Goal: Transaction & Acquisition: Purchase product/service

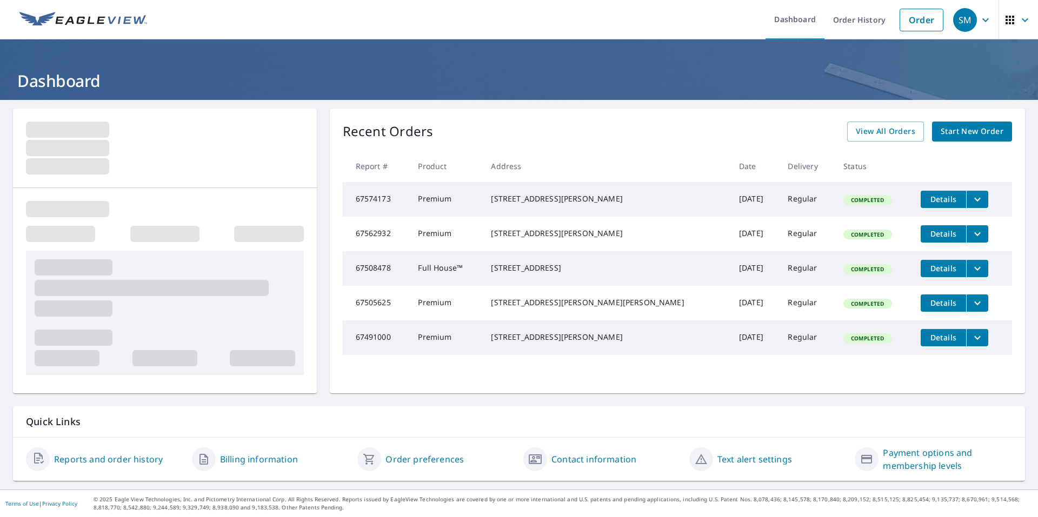
click at [967, 133] on span "Start New Order" at bounding box center [972, 132] width 63 height 14
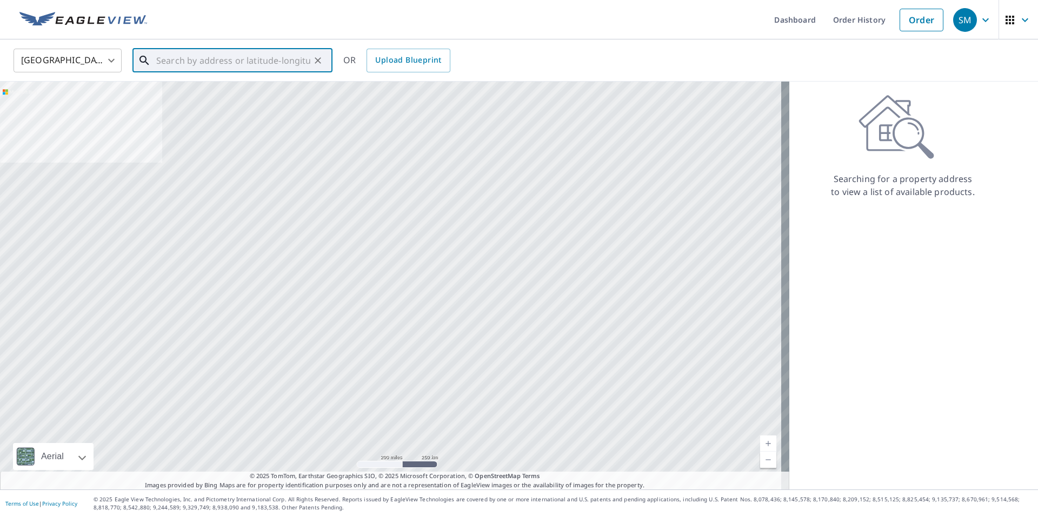
click at [227, 67] on input "text" at bounding box center [233, 60] width 154 height 30
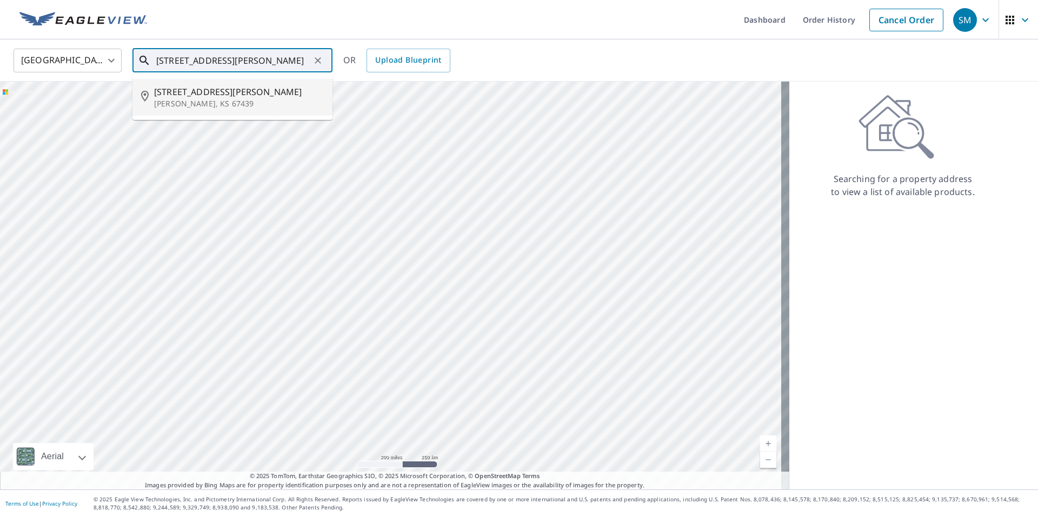
click at [218, 103] on p "[PERSON_NAME], KS 67439" at bounding box center [239, 103] width 170 height 11
type input "[STREET_ADDRESS][PERSON_NAME][PERSON_NAME]"
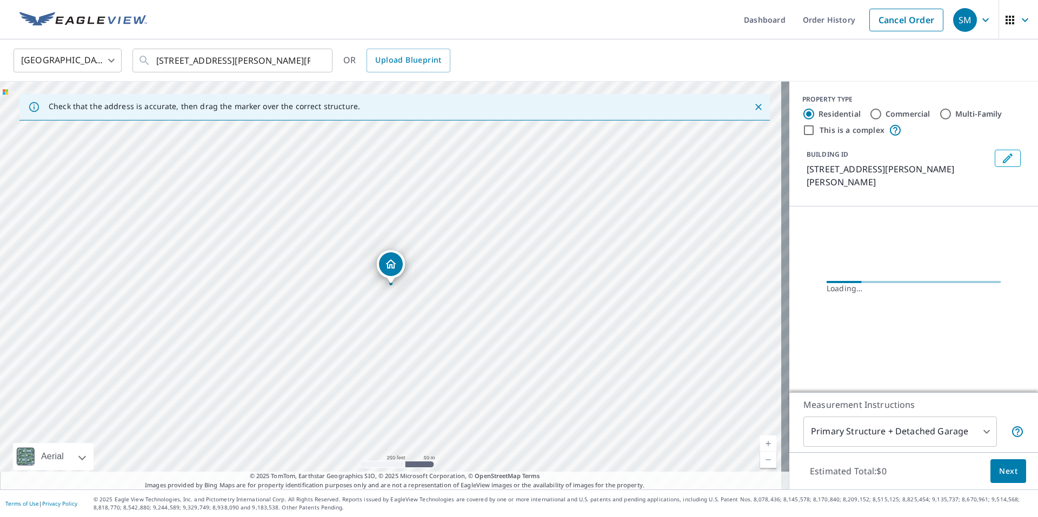
drag, startPoint x: 390, startPoint y: 265, endPoint x: 387, endPoint y: 280, distance: 14.4
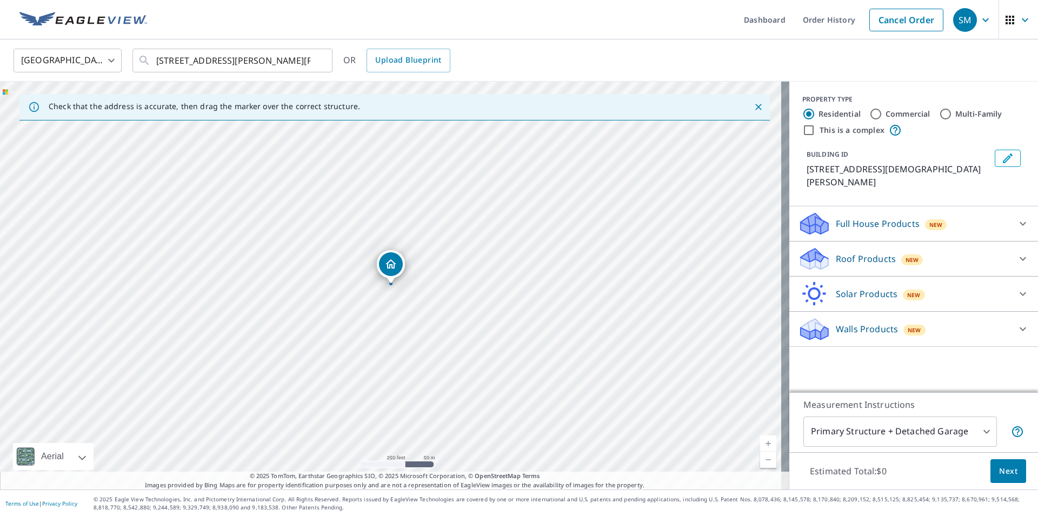
click at [763, 461] on link "Current Level 17, Zoom Out" at bounding box center [768, 460] width 16 height 16
drag, startPoint x: 387, startPoint y: 266, endPoint x: 581, endPoint y: 371, distance: 220.9
click at [760, 441] on link "Current Level 16, Zoom In" at bounding box center [768, 444] width 16 height 16
click at [760, 441] on link "Current Level 17, Zoom In" at bounding box center [768, 444] width 16 height 16
click at [760, 441] on link "Current Level 18, Zoom In" at bounding box center [768, 444] width 16 height 16
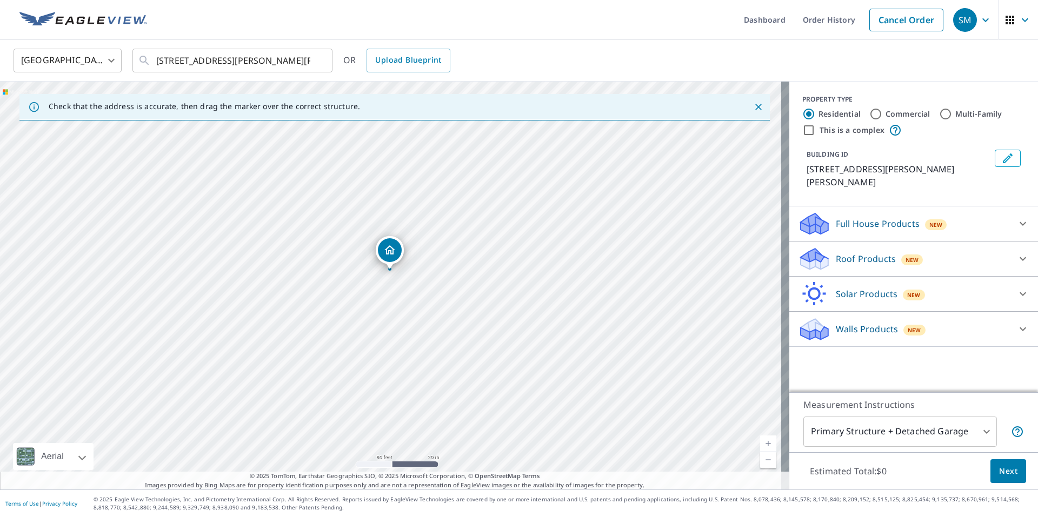
drag, startPoint x: 389, startPoint y: 269, endPoint x: 388, endPoint y: 255, distance: 14.6
drag, startPoint x: 390, startPoint y: 269, endPoint x: 394, endPoint y: 257, distance: 12.9
click at [980, 429] on body "SM SM Dashboard Order History Cancel Order SM [GEOGRAPHIC_DATA] [GEOGRAPHIC_DAT…" at bounding box center [519, 258] width 1038 height 517
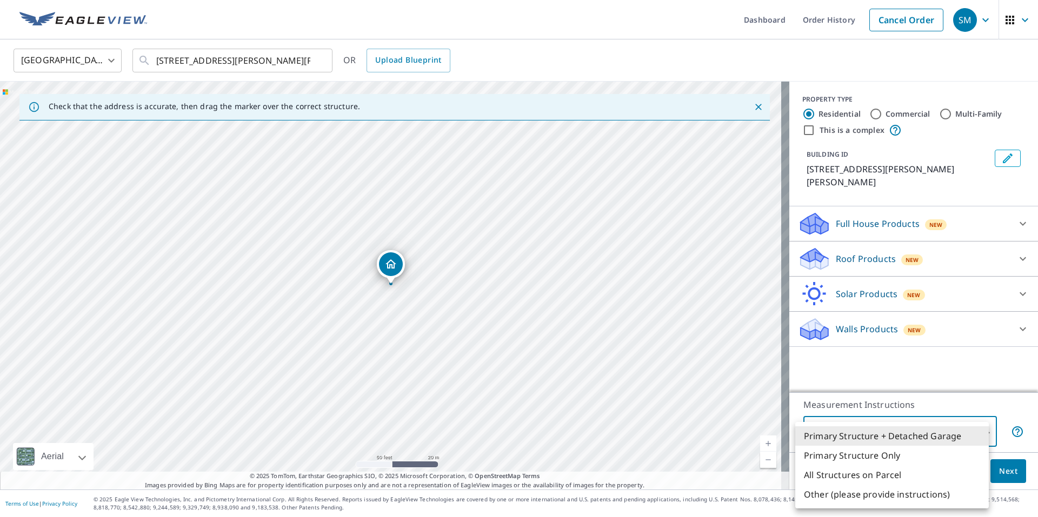
click at [864, 458] on li "Primary Structure Only" at bounding box center [892, 455] width 194 height 19
type input "2"
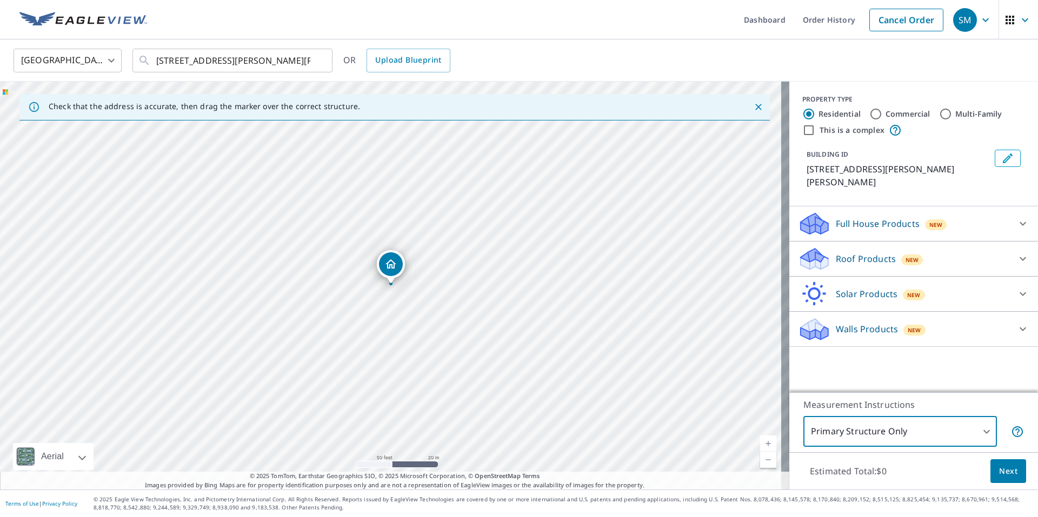
click at [1016, 252] on icon at bounding box center [1022, 258] width 13 height 13
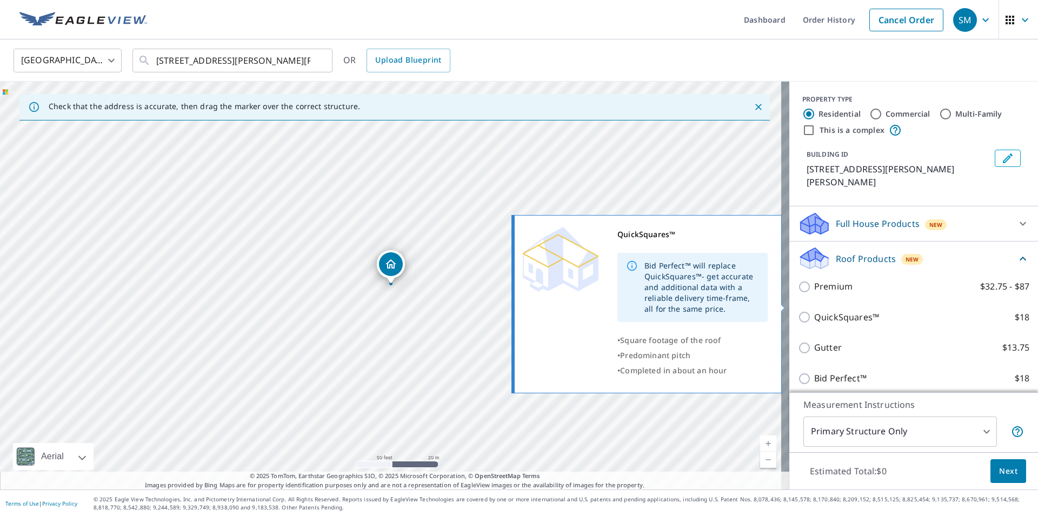
click at [804, 311] on input "QuickSquares™ $18" at bounding box center [806, 317] width 16 height 13
checkbox input "true"
type input "1"
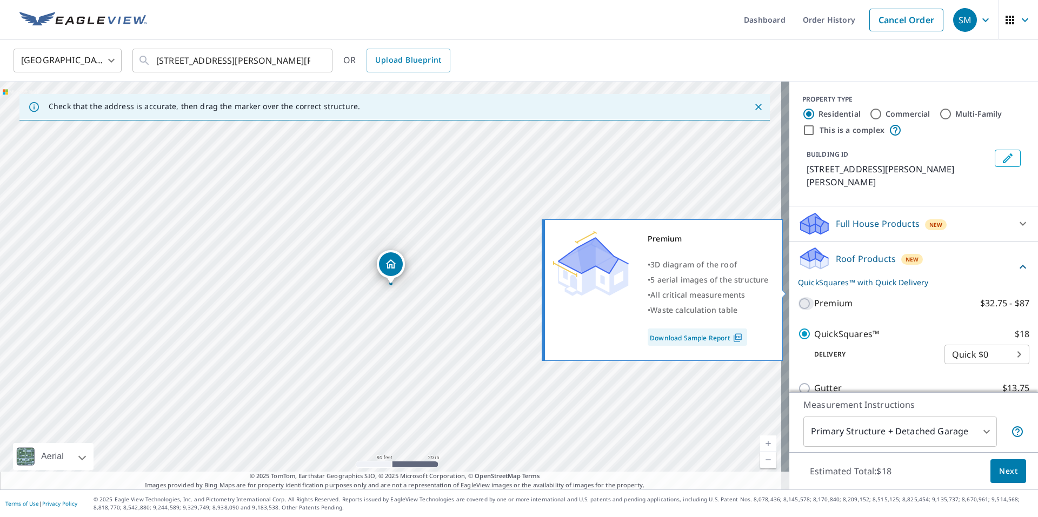
click at [798, 297] on input "Premium $32.75 - $87" at bounding box center [806, 303] width 16 height 13
checkbox input "true"
checkbox input "false"
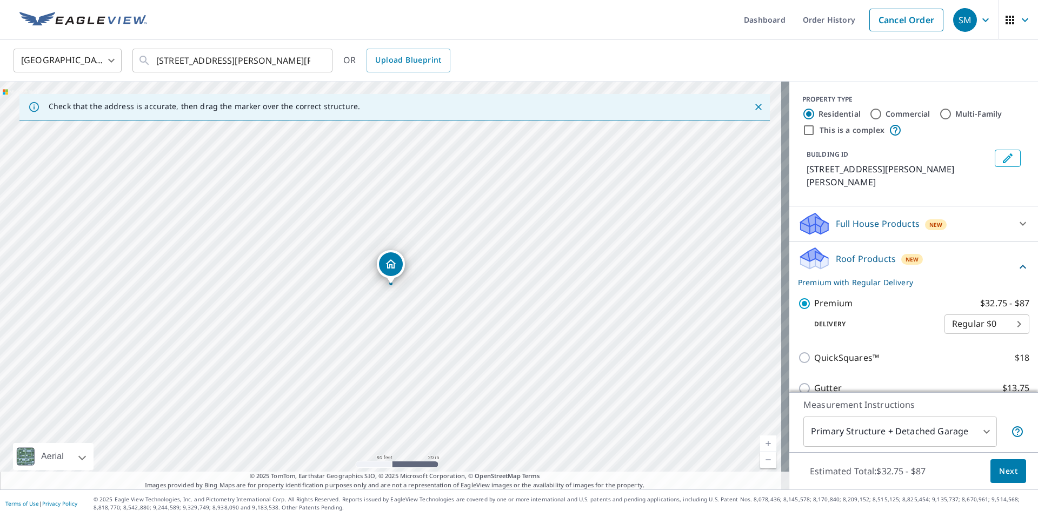
click at [1005, 474] on span "Next" at bounding box center [1008, 472] width 18 height 14
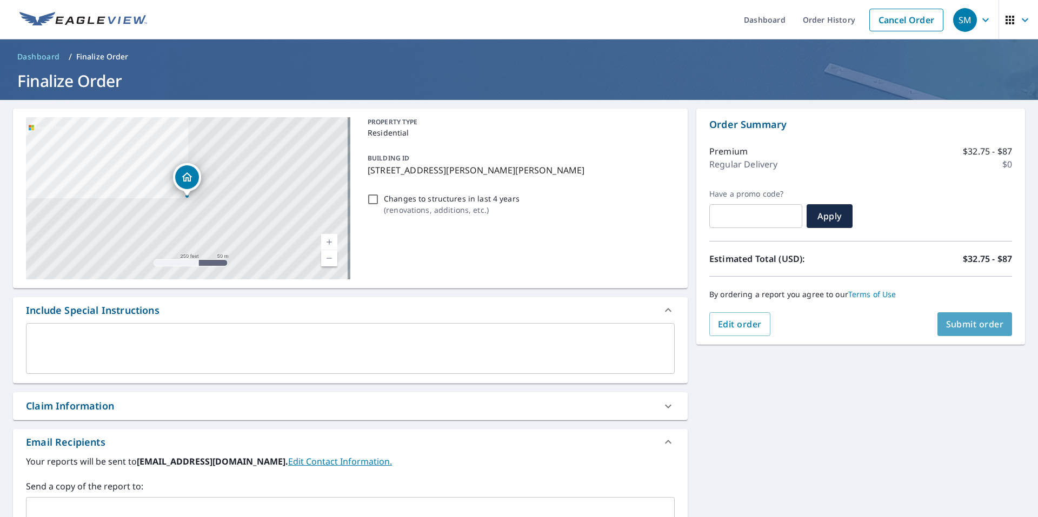
click at [976, 325] on span "Submit order" at bounding box center [975, 324] width 58 height 12
